Goal: Task Accomplishment & Management: Use online tool/utility

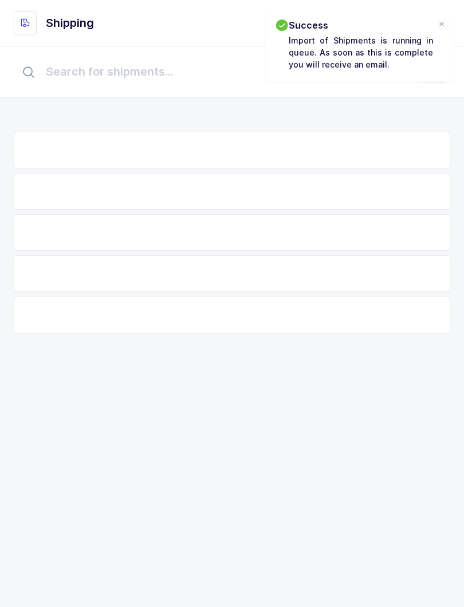
scroll to position [11, 0]
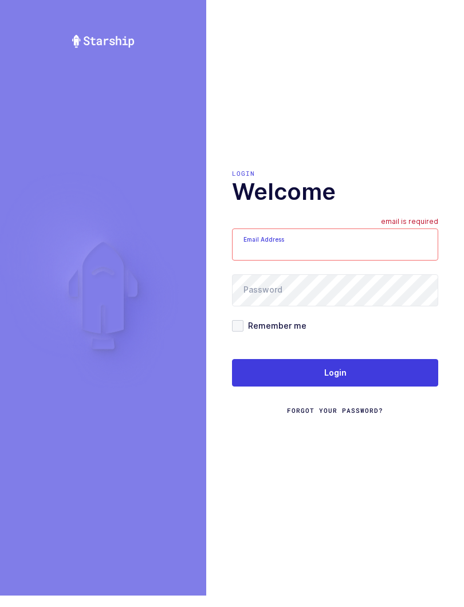
scroll to position [11, 0]
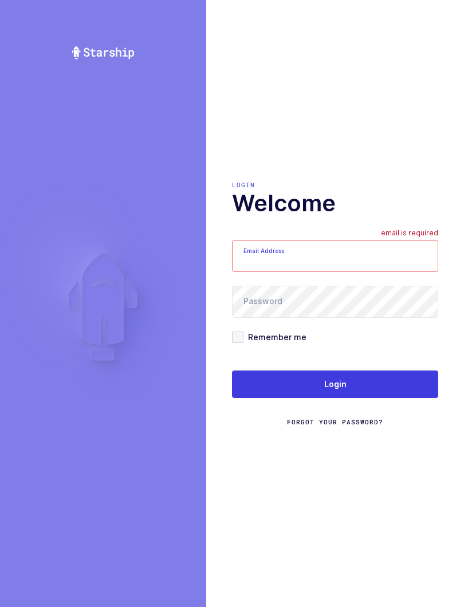
click at [300, 250] on input "Email Address" at bounding box center [335, 256] width 206 height 32
click at [351, 259] on input "mundojanus@icloud.com" at bounding box center [335, 256] width 206 height 32
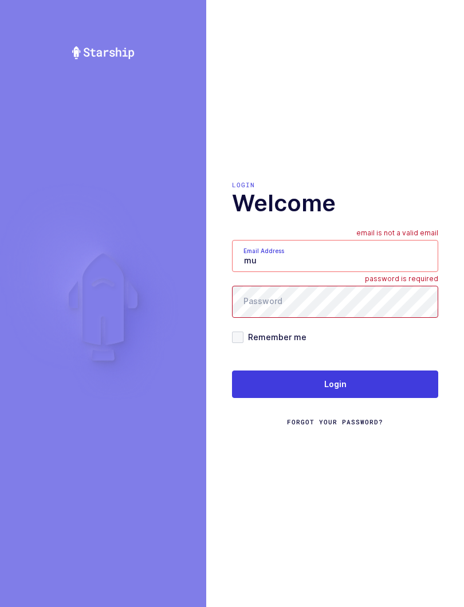
type input "m"
type input "mundo@janustrade.com"
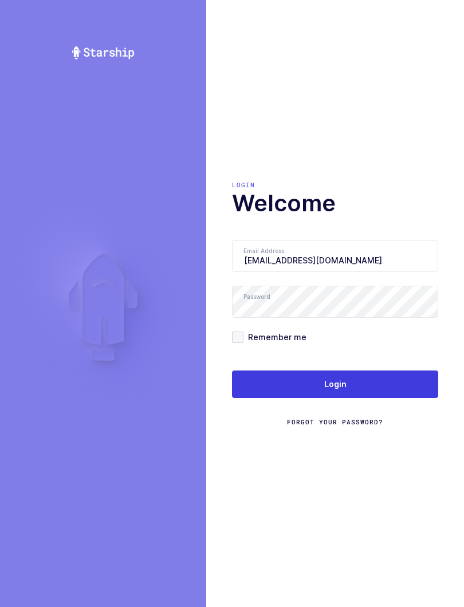
click at [362, 382] on button "Login" at bounding box center [335, 383] width 206 height 27
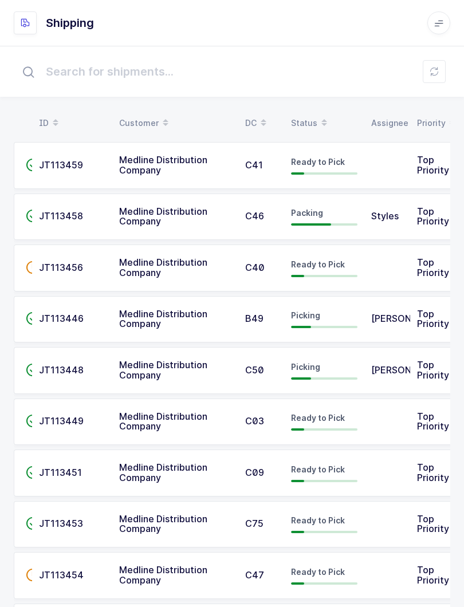
click at [302, 114] on div "Status" at bounding box center [324, 122] width 66 height 19
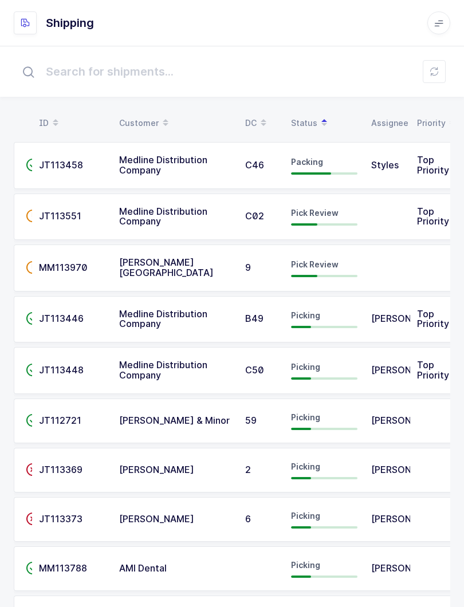
click at [307, 220] on div "Pick Review" at bounding box center [324, 216] width 66 height 18
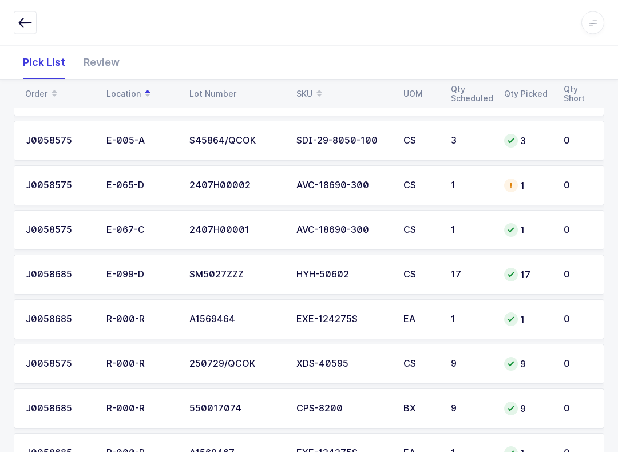
scroll to position [402, 0]
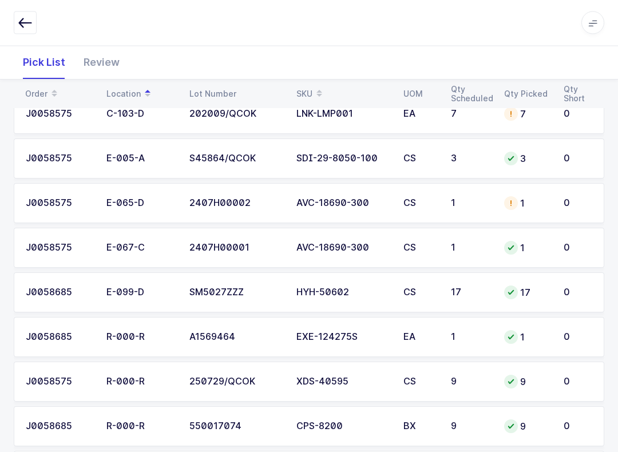
click at [92, 65] on div "Review" at bounding box center [101, 62] width 54 height 33
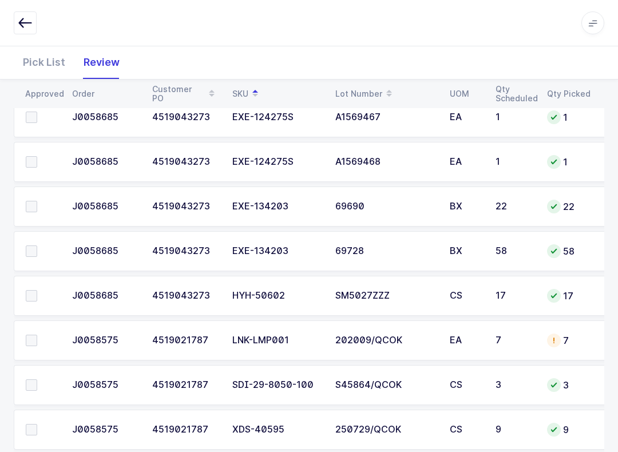
scroll to position [622, 0]
click at [27, 284] on td at bounding box center [40, 296] width 52 height 40
click at [33, 291] on span at bounding box center [31, 296] width 11 height 11
click at [37, 291] on input "checkbox" at bounding box center [37, 291] width 0 height 0
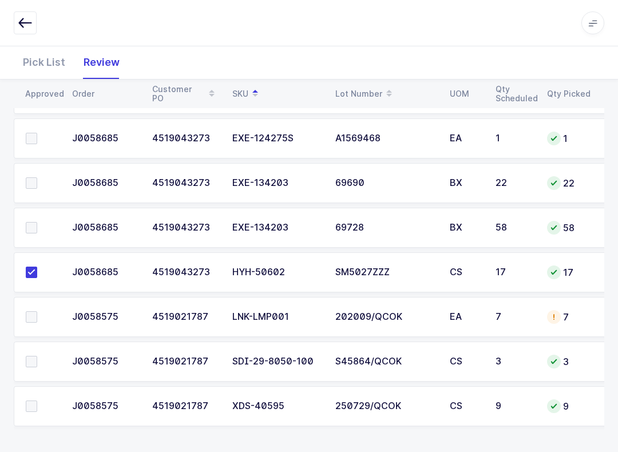
click at [29, 364] on span at bounding box center [31, 361] width 11 height 11
click at [37, 356] on input "checkbox" at bounding box center [37, 356] width 0 height 0
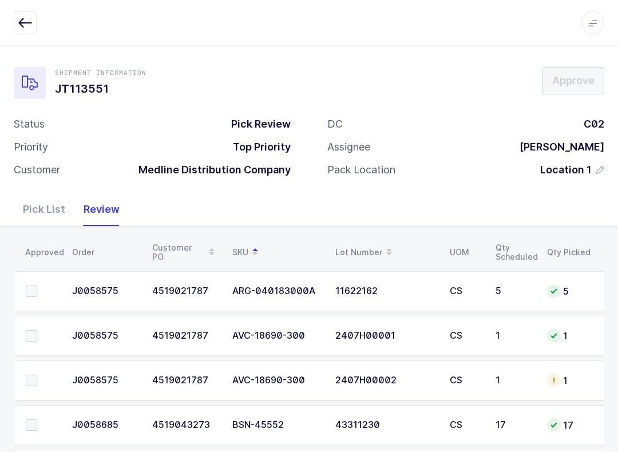
scroll to position [177, 0]
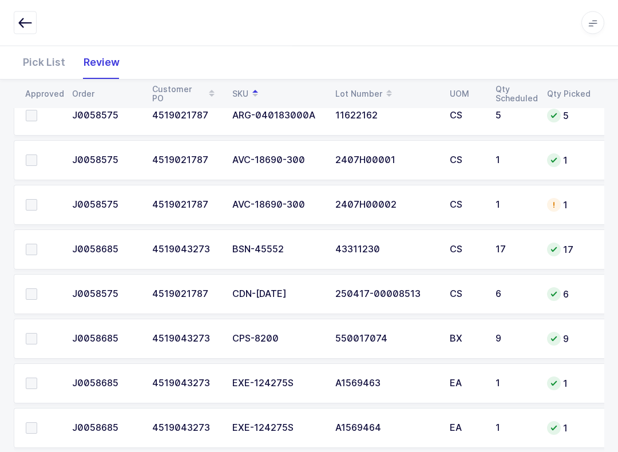
click at [32, 339] on span at bounding box center [31, 339] width 11 height 11
click at [37, 334] on input "checkbox" at bounding box center [37, 334] width 0 height 0
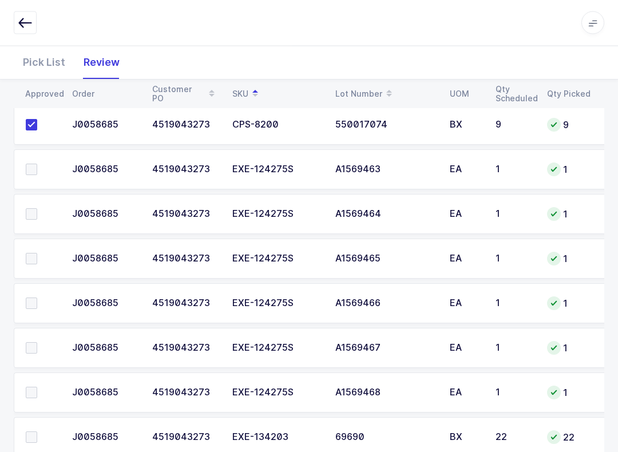
scroll to position [432, 0]
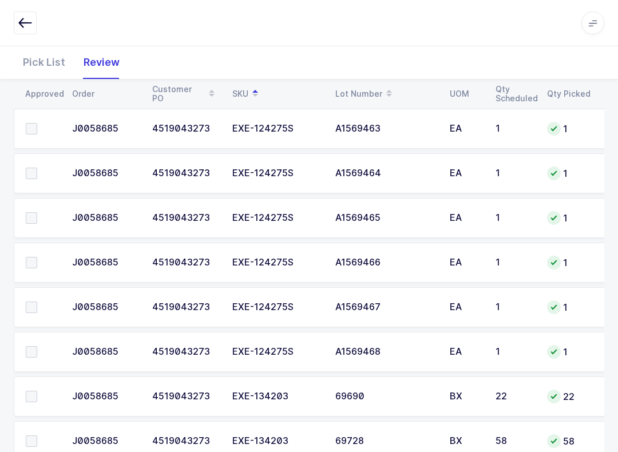
click at [27, 347] on span at bounding box center [31, 351] width 11 height 11
click at [37, 346] on input "checkbox" at bounding box center [37, 346] width 0 height 0
click at [34, 307] on span at bounding box center [31, 307] width 11 height 11
click at [37, 302] on input "checkbox" at bounding box center [37, 302] width 0 height 0
click at [31, 257] on span at bounding box center [31, 262] width 11 height 11
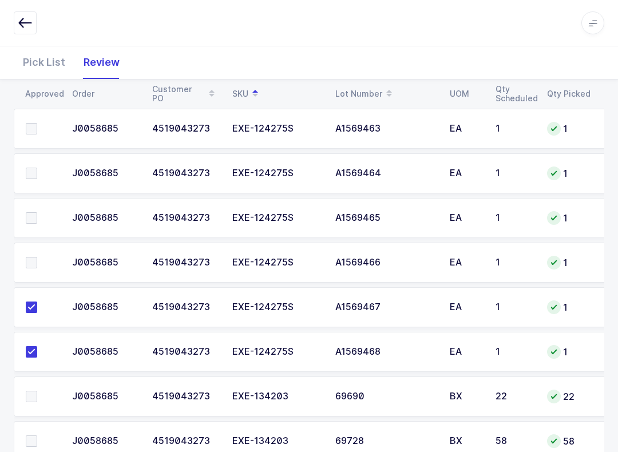
click at [37, 257] on input "checkbox" at bounding box center [37, 257] width 0 height 0
click at [37, 213] on span at bounding box center [31, 217] width 11 height 11
click at [37, 212] on input "checkbox" at bounding box center [37, 212] width 0 height 0
click at [35, 168] on span at bounding box center [31, 173] width 11 height 11
click at [37, 168] on input "checkbox" at bounding box center [37, 168] width 0 height 0
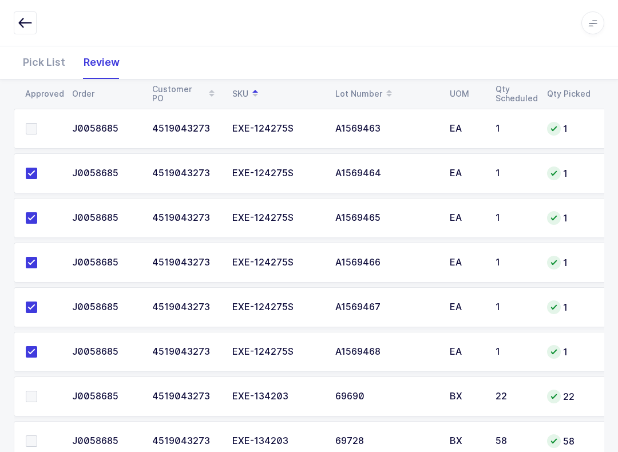
click at [32, 128] on span at bounding box center [31, 128] width 11 height 11
click at [37, 123] on input "checkbox" at bounding box center [37, 123] width 0 height 0
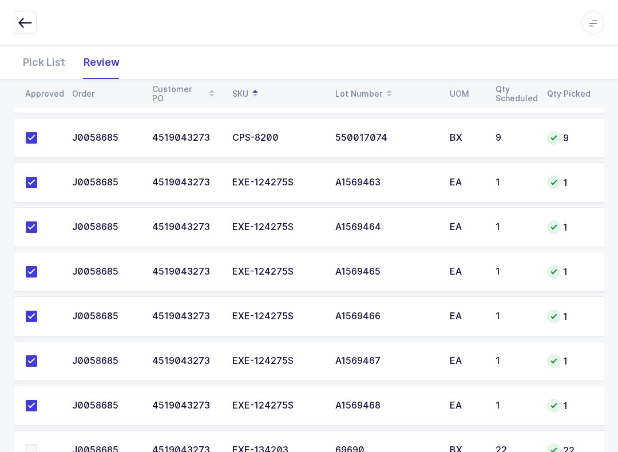
scroll to position [646, 0]
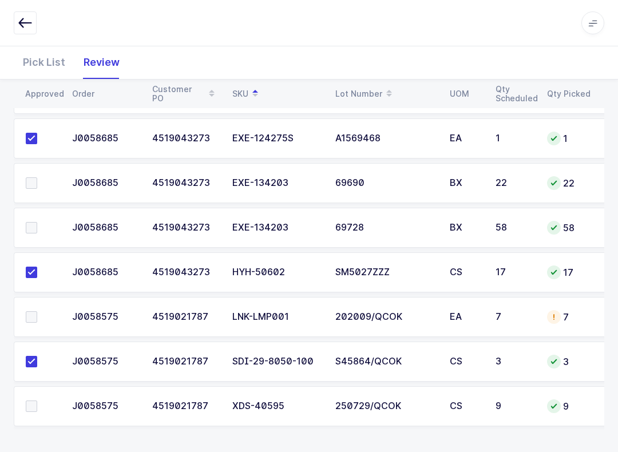
click at [37, 401] on span at bounding box center [31, 406] width 11 height 11
click at [37, 401] on input "checkbox" at bounding box center [37, 401] width 0 height 0
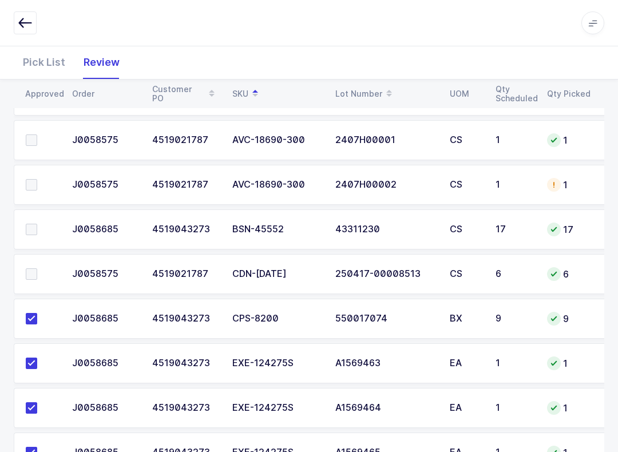
scroll to position [196, 0]
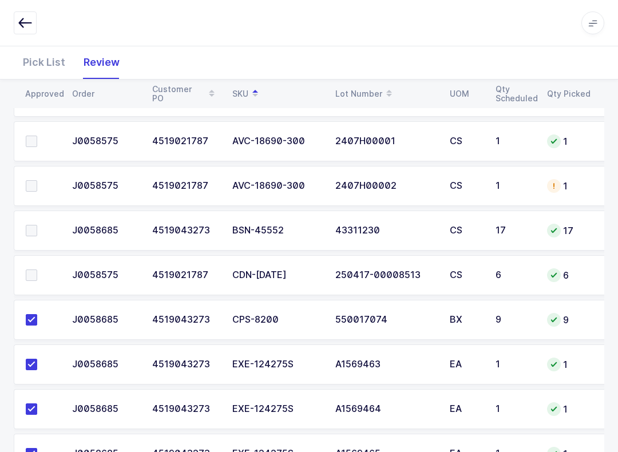
click at [39, 144] on label at bounding box center [42, 141] width 33 height 11
click at [37, 136] on input "checkbox" at bounding box center [37, 136] width 0 height 0
click at [29, 180] on span at bounding box center [31, 185] width 11 height 11
click at [37, 180] on input "checkbox" at bounding box center [37, 180] width 0 height 0
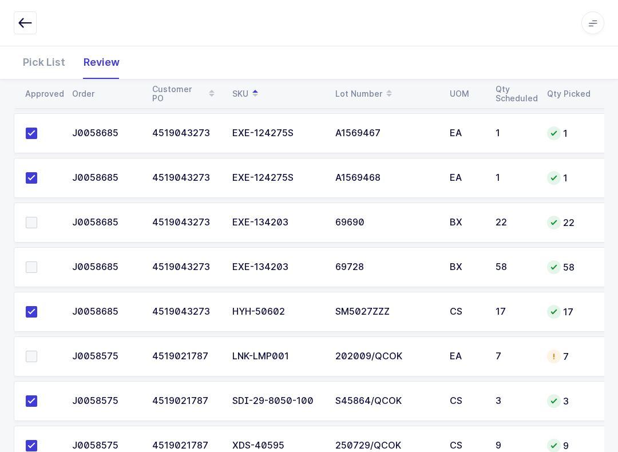
scroll to position [619, 0]
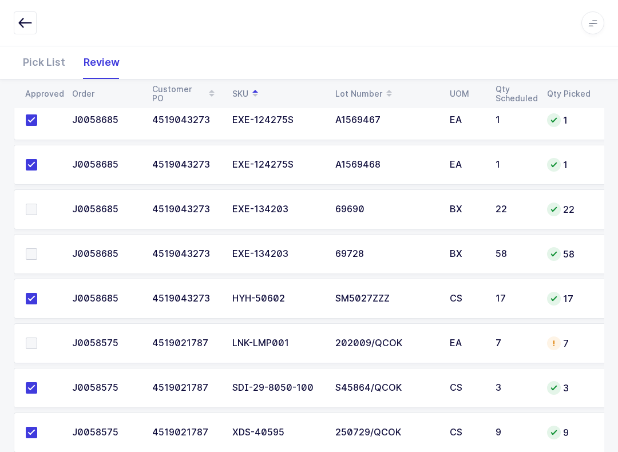
click at [38, 206] on label at bounding box center [42, 209] width 33 height 11
click at [37, 204] on input "checkbox" at bounding box center [37, 204] width 0 height 0
click at [38, 254] on label at bounding box center [42, 253] width 33 height 11
click at [37, 248] on input "checkbox" at bounding box center [37, 248] width 0 height 0
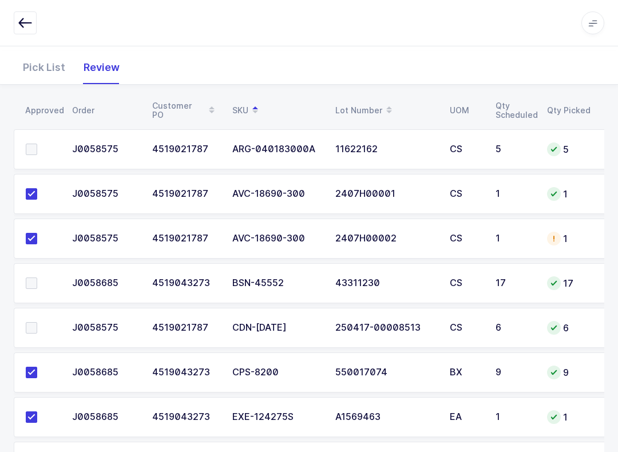
scroll to position [160, 0]
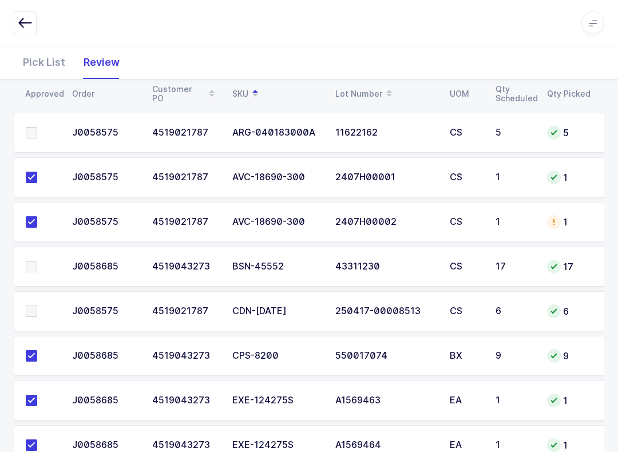
click at [34, 311] on span at bounding box center [31, 311] width 11 height 11
click at [37, 306] on input "checkbox" at bounding box center [37, 306] width 0 height 0
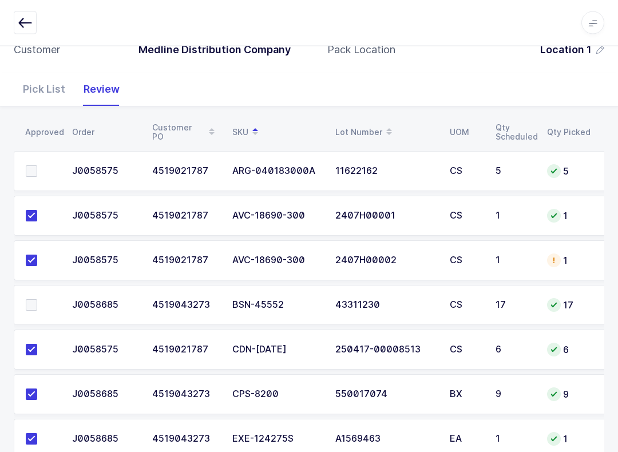
scroll to position [122, 0]
click at [29, 295] on td at bounding box center [40, 305] width 52 height 40
click at [25, 295] on td at bounding box center [40, 305] width 52 height 40
click at [29, 289] on td at bounding box center [40, 305] width 52 height 40
click at [48, 304] on label at bounding box center [42, 304] width 33 height 11
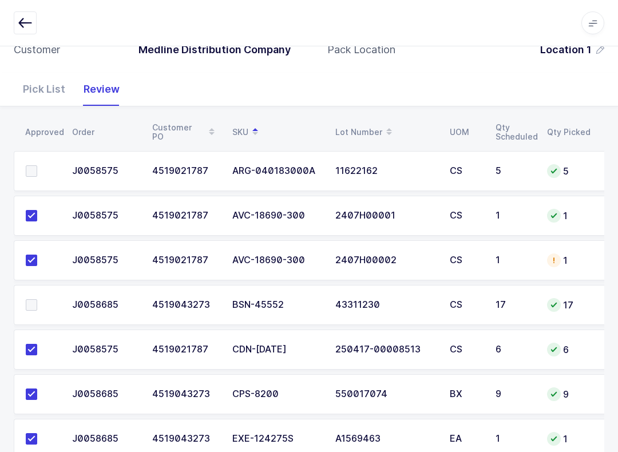
click at [37, 299] on input "checkbox" at bounding box center [37, 299] width 0 height 0
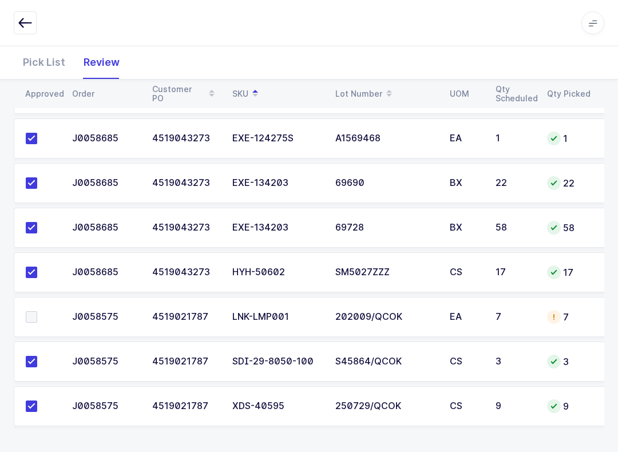
scroll to position [0, 0]
click at [35, 318] on span at bounding box center [31, 316] width 11 height 11
click at [37, 311] on input "checkbox" at bounding box center [37, 311] width 0 height 0
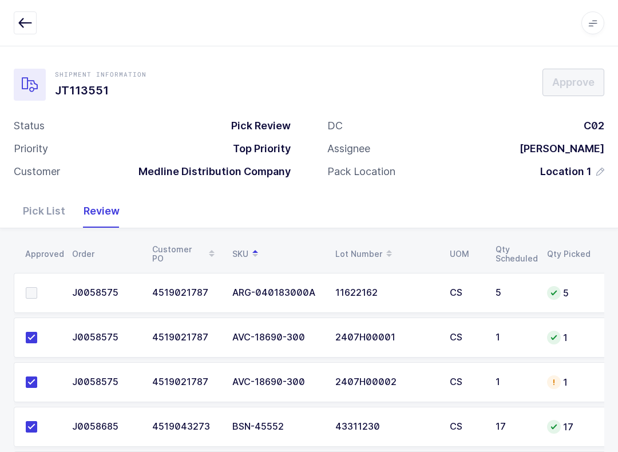
click at [37, 294] on label at bounding box center [42, 292] width 33 height 11
click at [37, 287] on input "checkbox" at bounding box center [37, 287] width 0 height 0
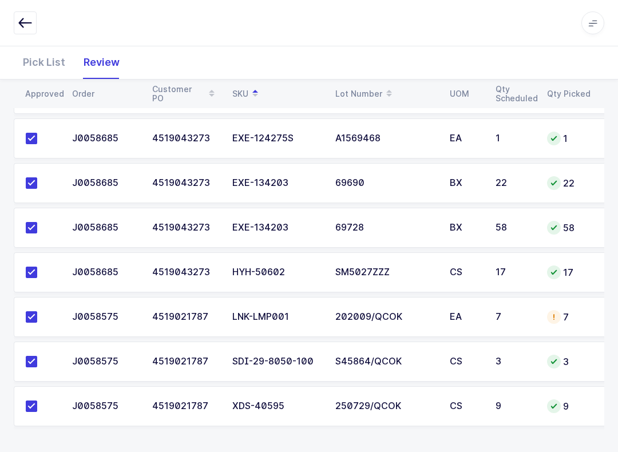
scroll to position [491, 0]
